Goal: Information Seeking & Learning: Learn about a topic

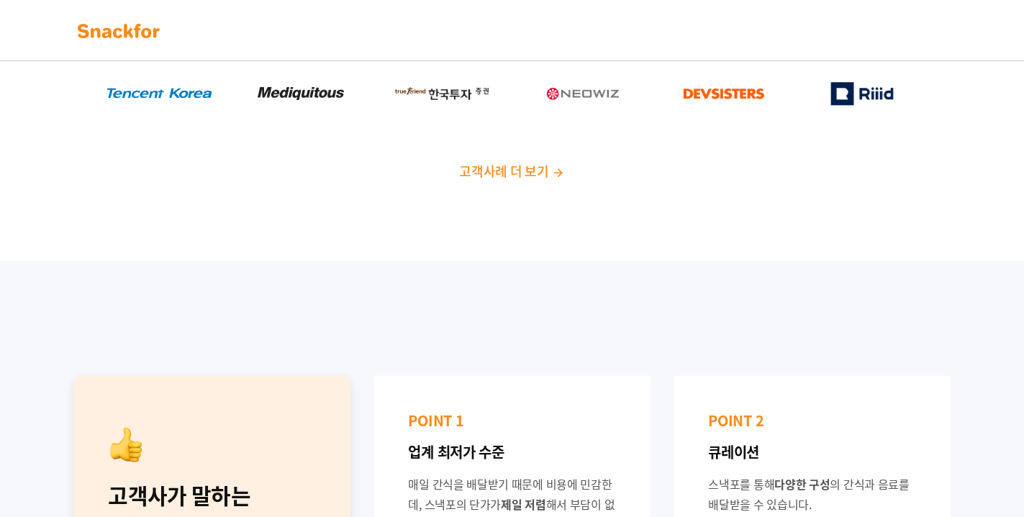
scroll to position [292, 0]
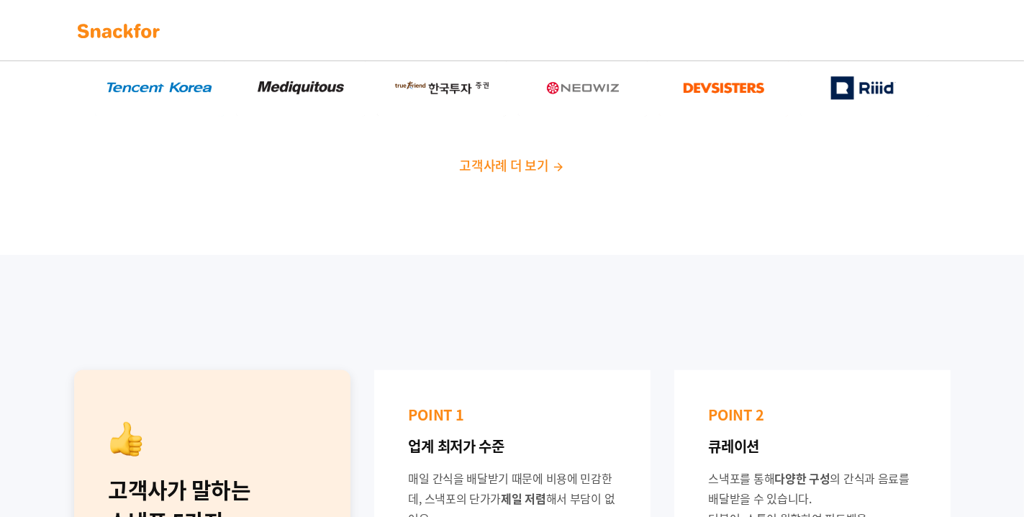
click at [521, 165] on span "고객사례 더 보기" at bounding box center [503, 164] width 89 height 19
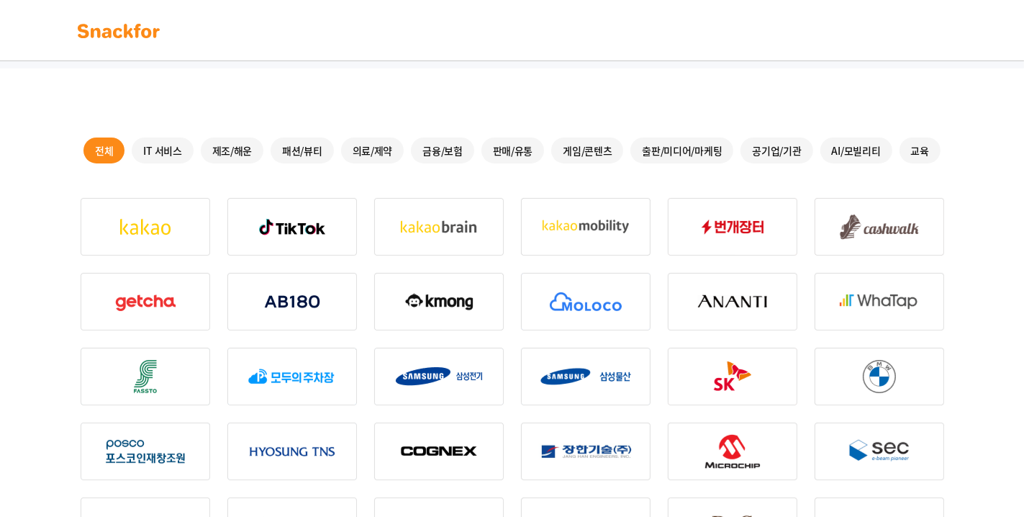
scroll to position [271, 0]
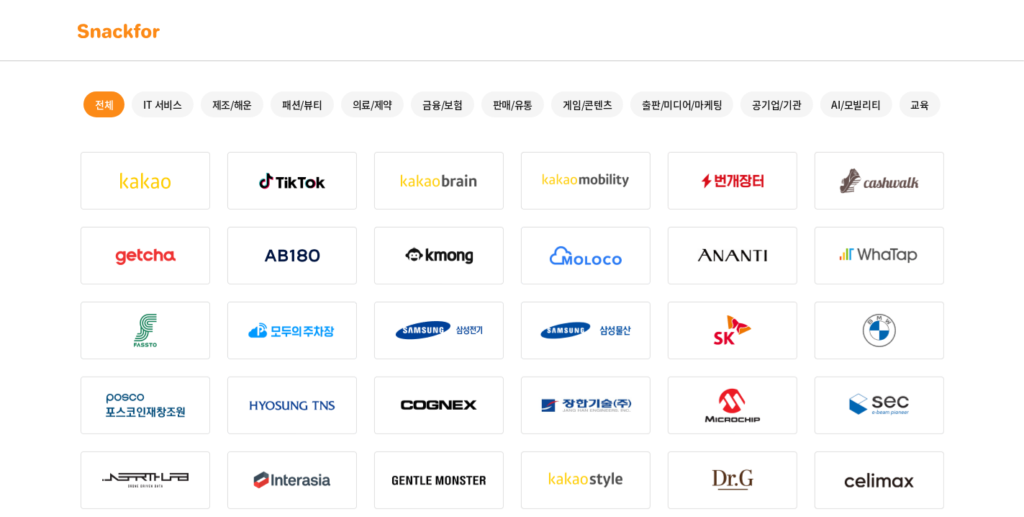
click at [443, 104] on div "금융/보험" at bounding box center [442, 104] width 63 height 26
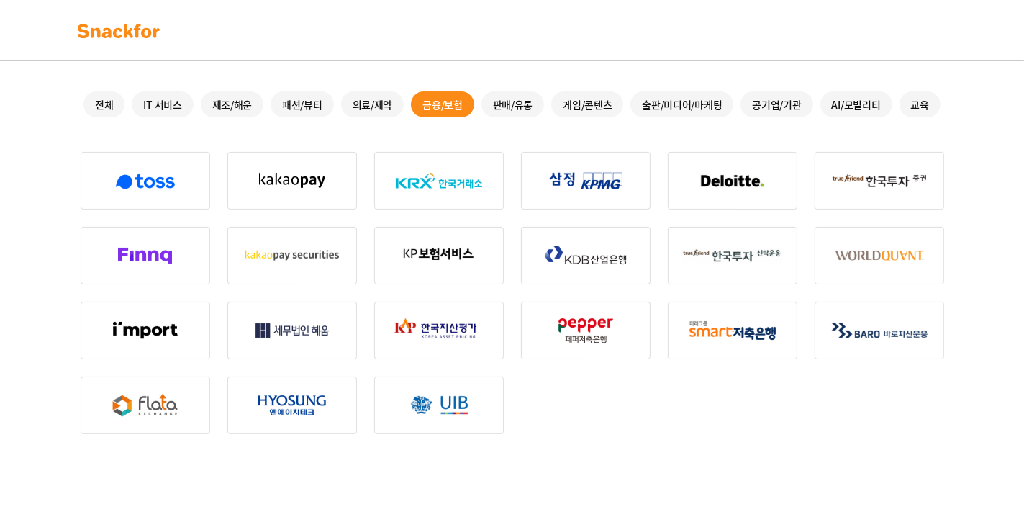
click at [171, 93] on div "IT 서비스" at bounding box center [162, 104] width 61 height 26
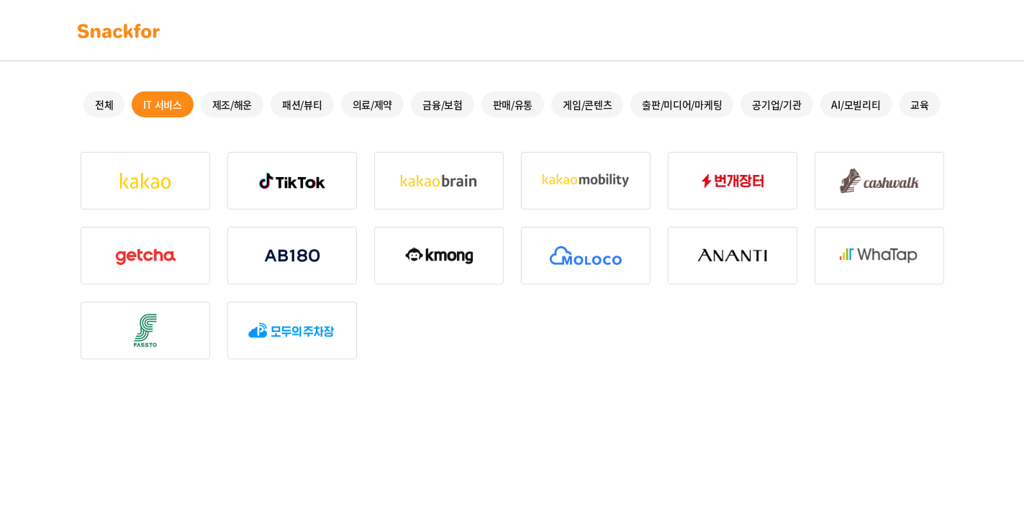
click at [225, 99] on div "제조/해운" at bounding box center [232, 104] width 63 height 26
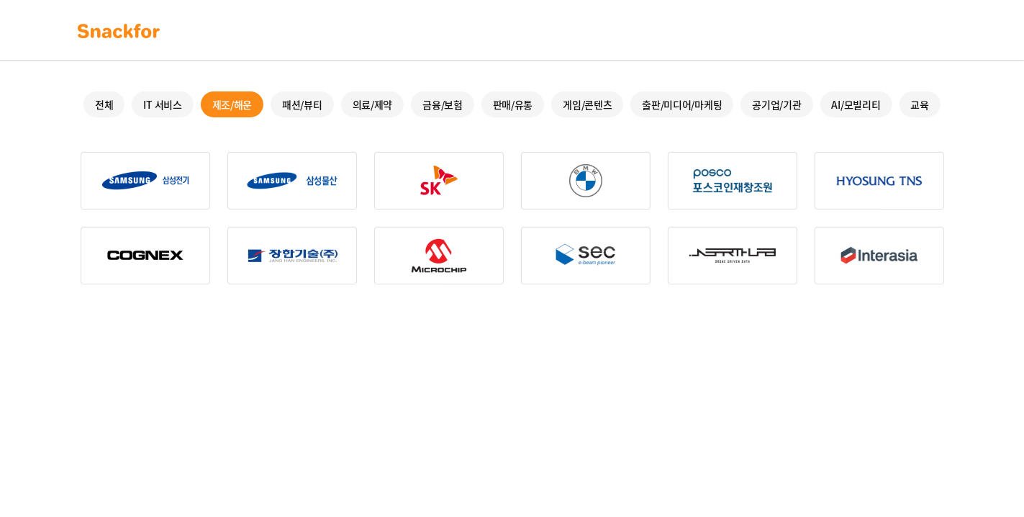
click at [907, 107] on div "교육" at bounding box center [920, 104] width 41 height 26
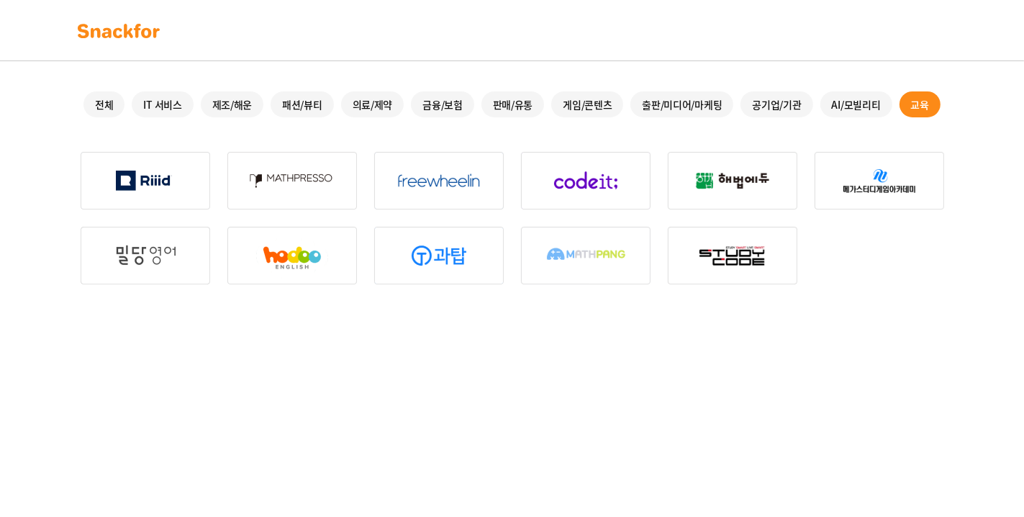
click at [815, 99] on div "전체 IT 서비스 제조/해운 패션/뷰티 의료/제약 금융/보험 판매/유통 게임/콘텐츠 출판/미디어/마케팅 공기업/기관 AI/모빌리티 교육" at bounding box center [513, 104] width 864 height 26
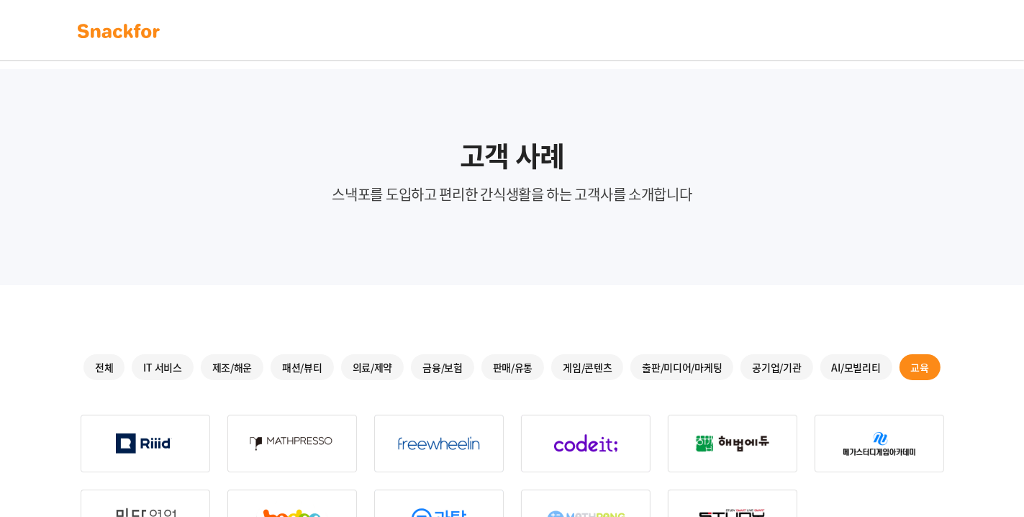
scroll to position [0, 0]
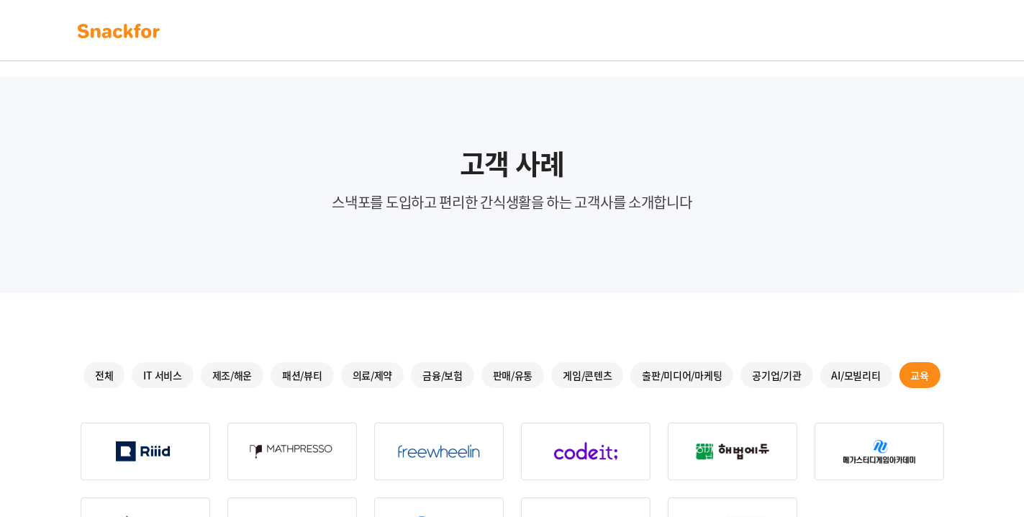
click at [135, 34] on img at bounding box center [118, 30] width 91 height 23
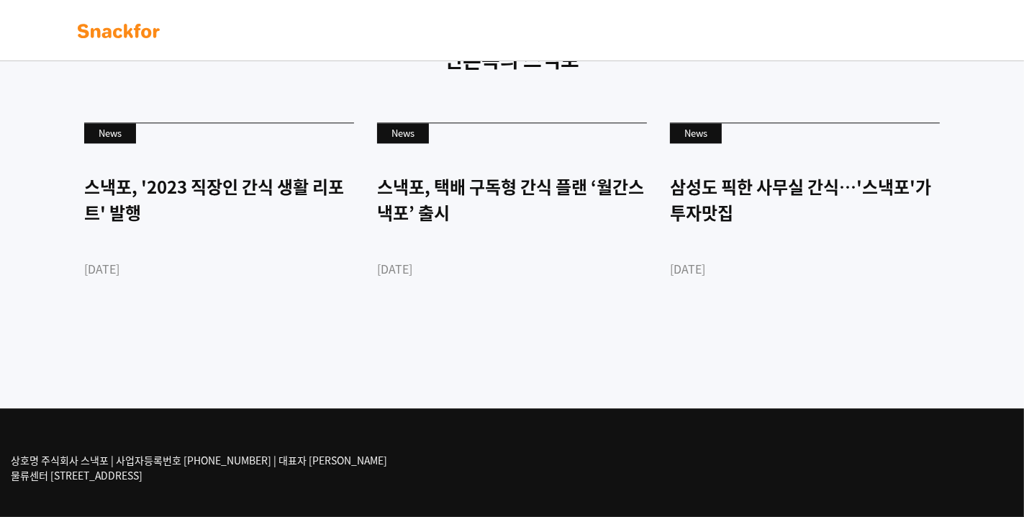
scroll to position [3513, 0]
